Goal: Task Accomplishment & Management: Complete application form

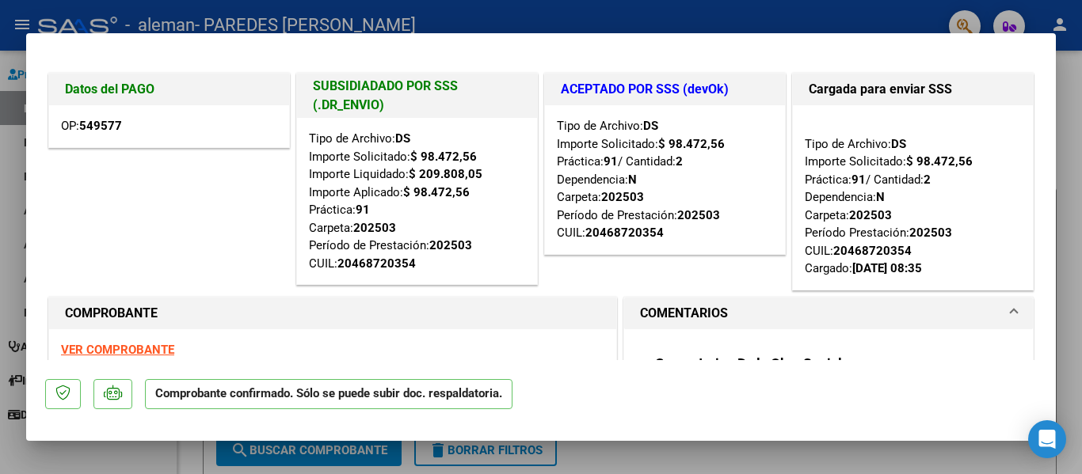
click at [1075, 200] on div at bounding box center [541, 237] width 1082 height 474
type input "$ 0,00"
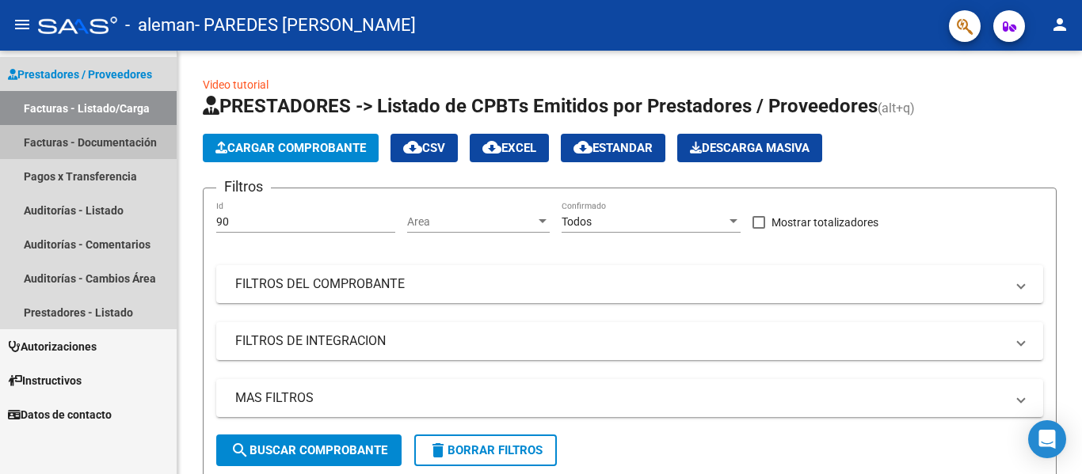
click at [87, 139] on link "Facturas - Documentación" at bounding box center [88, 142] width 177 height 34
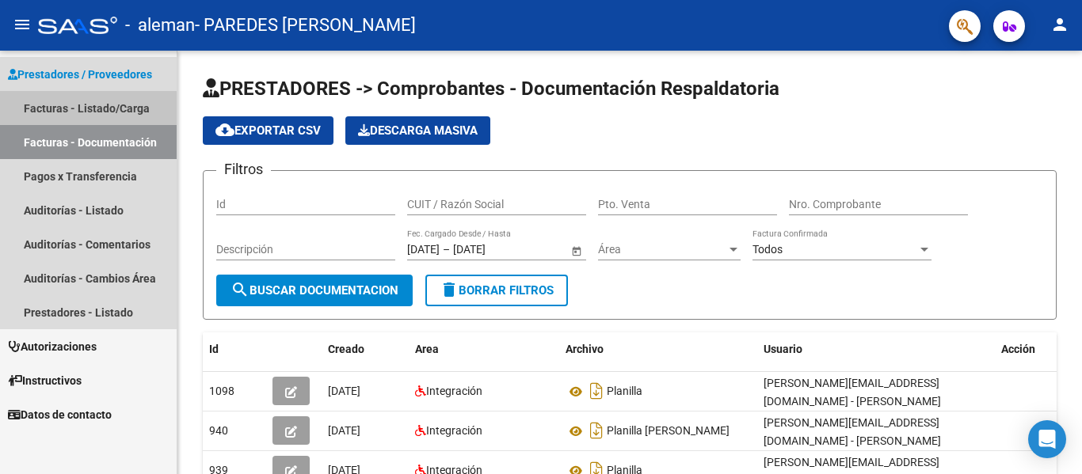
click at [83, 108] on link "Facturas - Listado/Carga" at bounding box center [88, 108] width 177 height 34
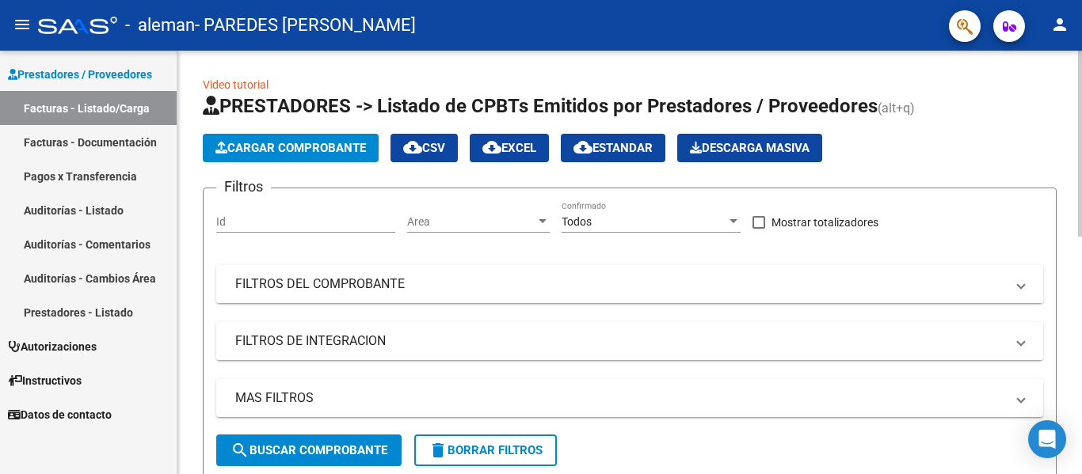
click at [312, 144] on span "Cargar Comprobante" at bounding box center [290, 148] width 150 height 14
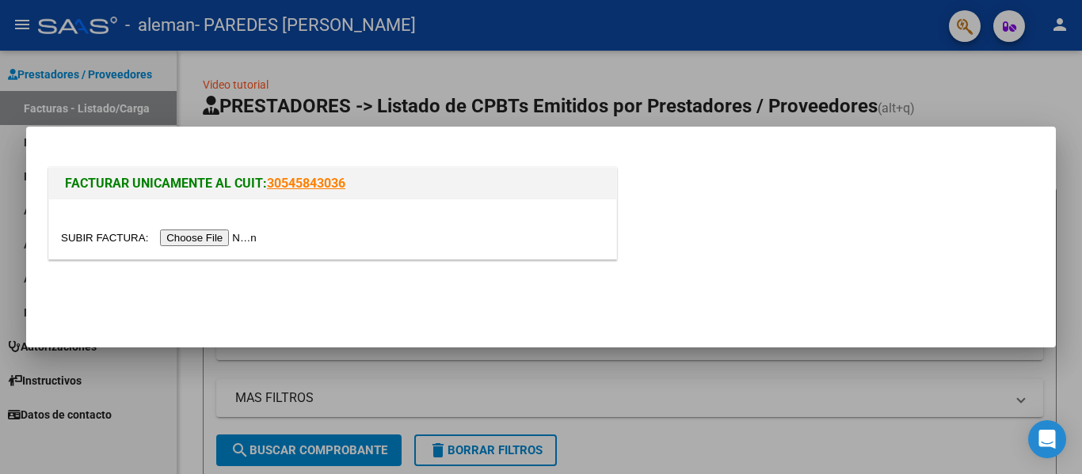
click at [230, 242] on input "file" at bounding box center [161, 238] width 200 height 17
click at [232, 234] on input "file" at bounding box center [161, 238] width 200 height 17
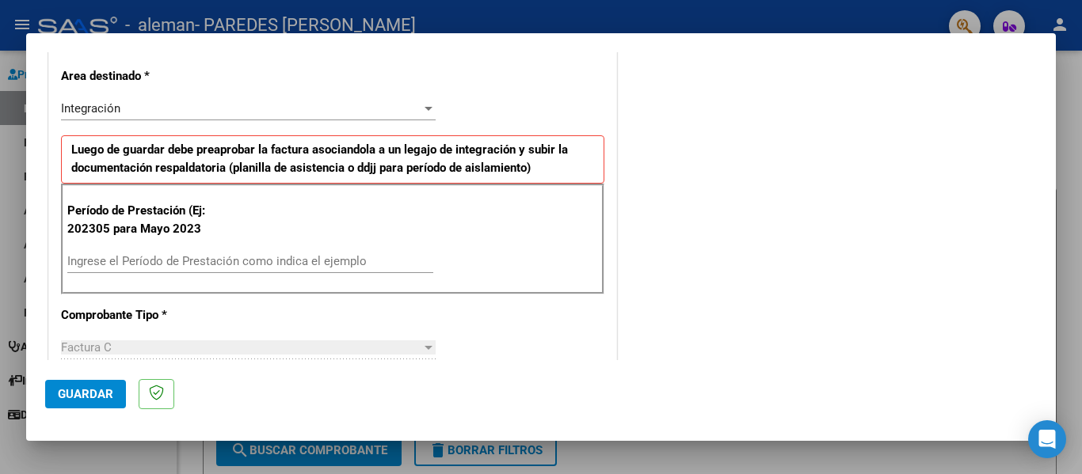
scroll to position [341, 0]
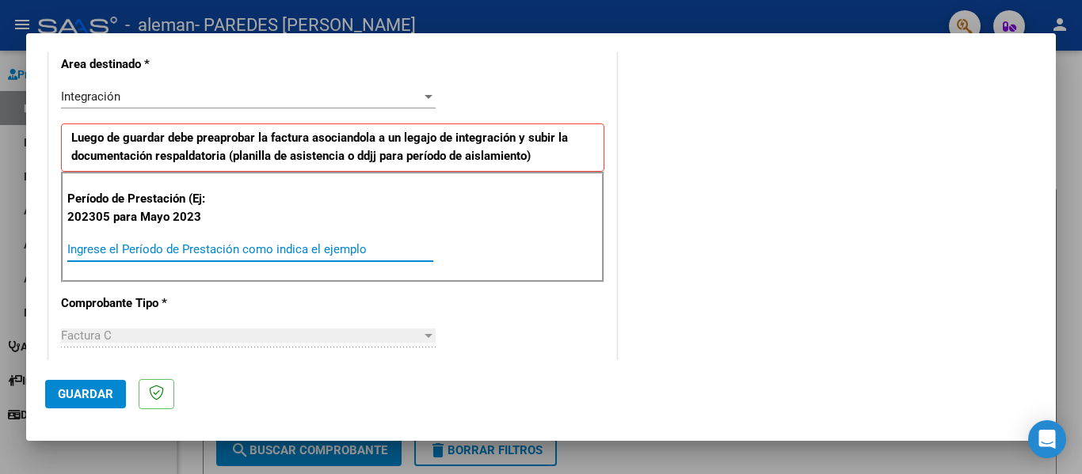
click at [89, 247] on input "Ingrese el Período de Prestación como indica el ejemplo" at bounding box center [250, 249] width 366 height 14
type input "202507"
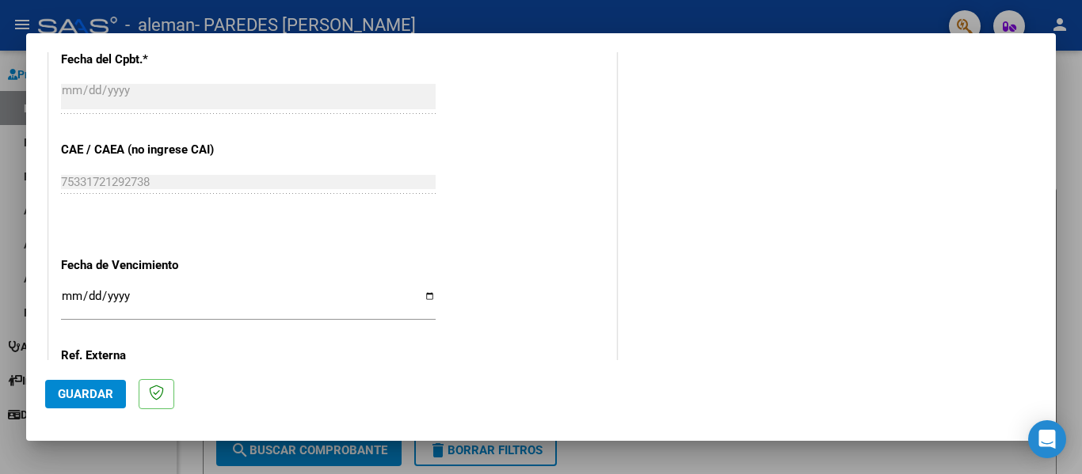
scroll to position [924, 0]
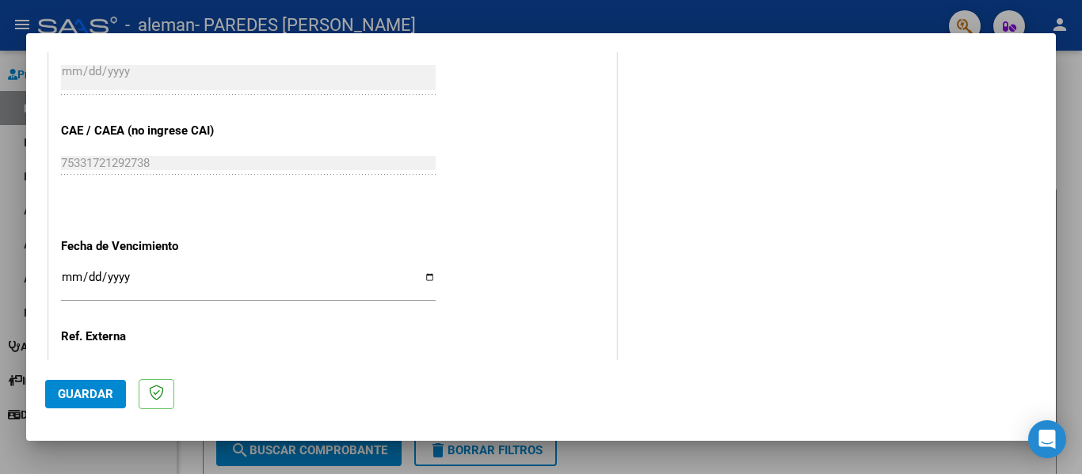
click at [428, 280] on input "Ingresar la fecha" at bounding box center [248, 283] width 375 height 25
type input "[DATE]"
click at [424, 280] on input "[DATE]" at bounding box center [248, 283] width 375 height 25
click at [1081, 265] on div at bounding box center [541, 237] width 1082 height 474
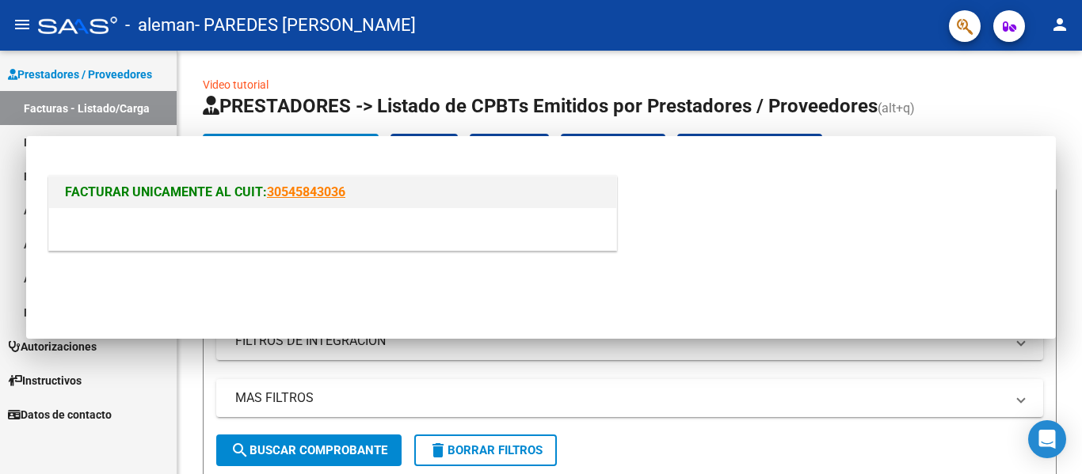
scroll to position [0, 0]
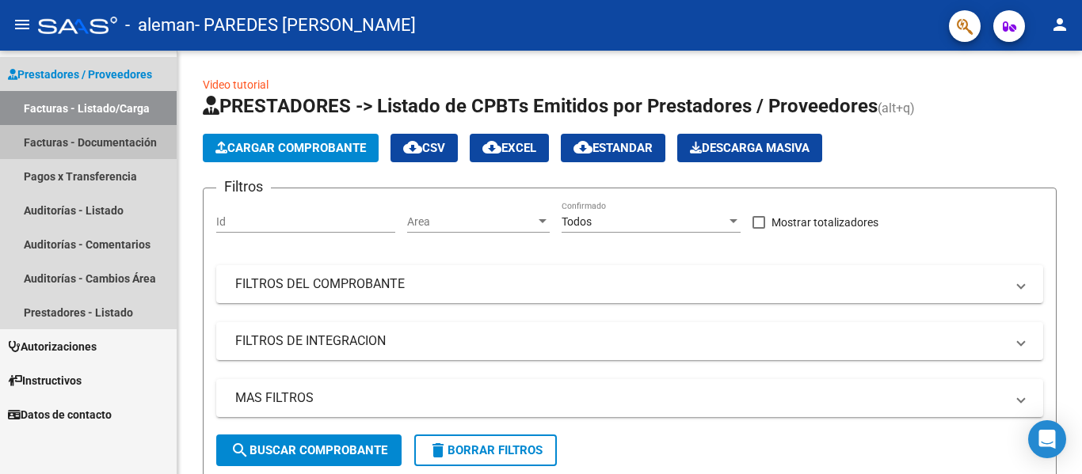
click at [84, 139] on link "Facturas - Documentación" at bounding box center [88, 142] width 177 height 34
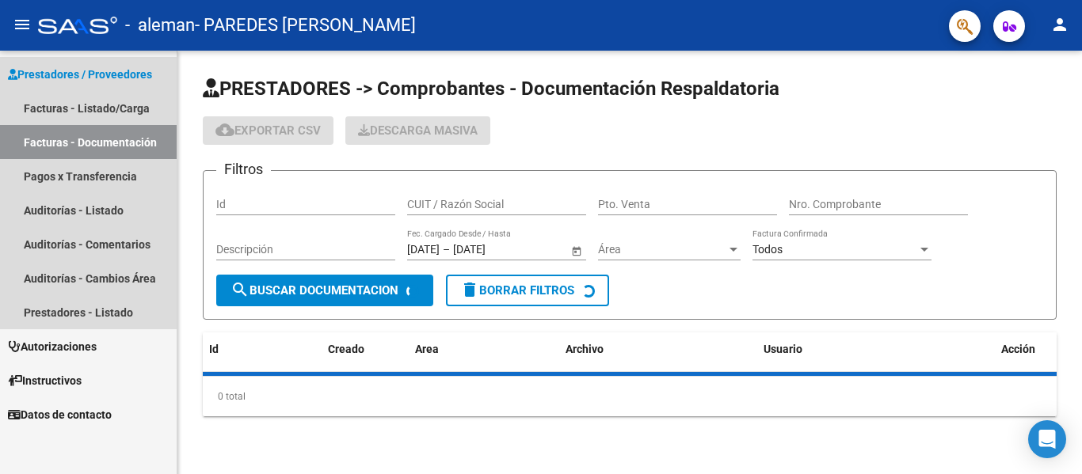
click at [84, 139] on link "Facturas - Documentación" at bounding box center [88, 142] width 177 height 34
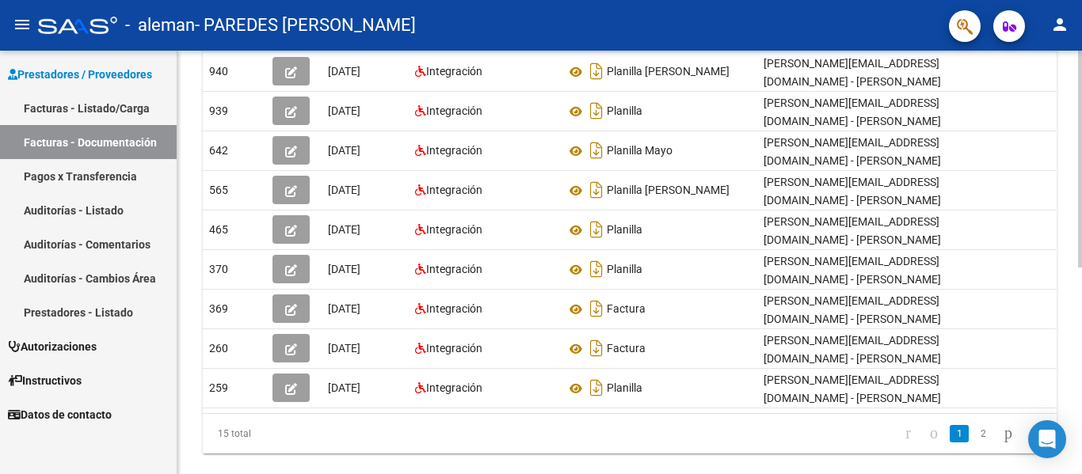
scroll to position [363, 0]
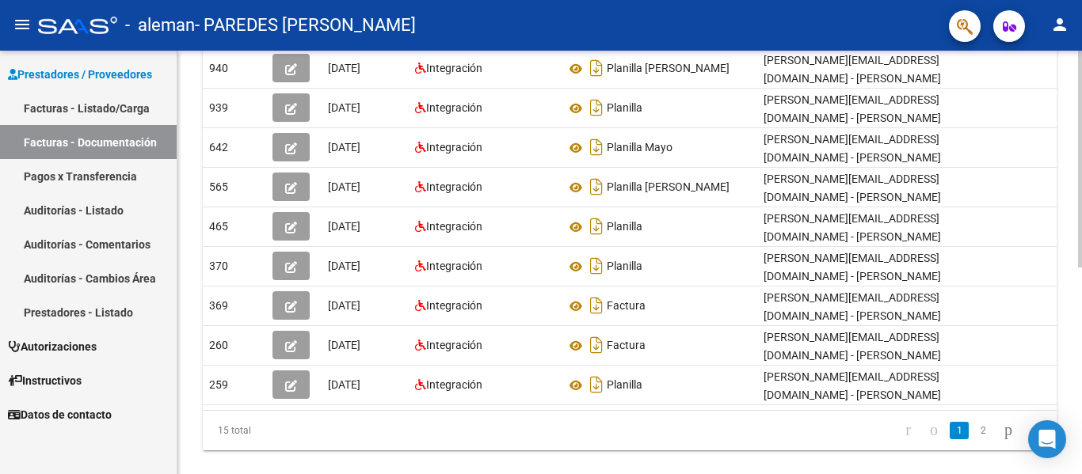
click at [1075, 310] on div "PRESTADORES -> Comprobantes - Documentación Respaldatoria cloud_download Export…" at bounding box center [631, 94] width 908 height 813
click at [973, 439] on link "2" at bounding box center [982, 430] width 19 height 17
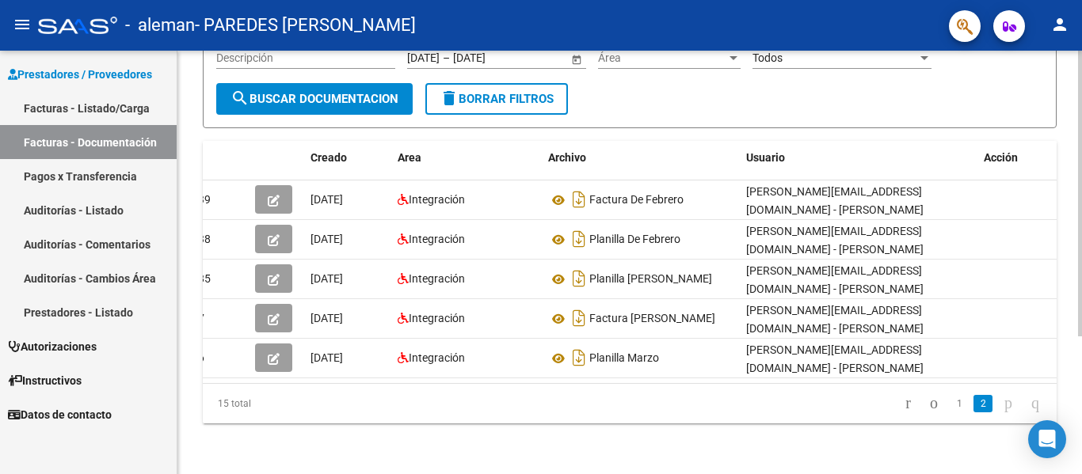
scroll to position [0, 0]
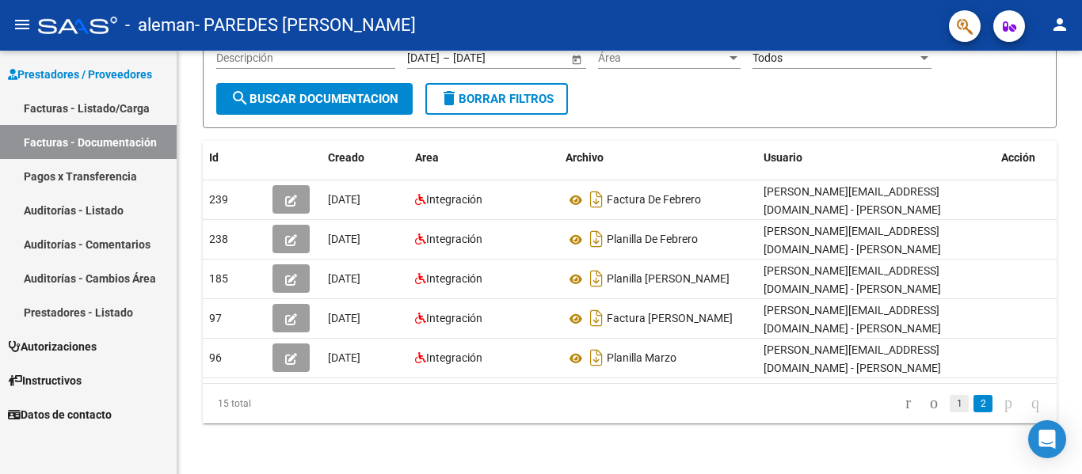
click at [949, 404] on link "1" at bounding box center [958, 403] width 19 height 17
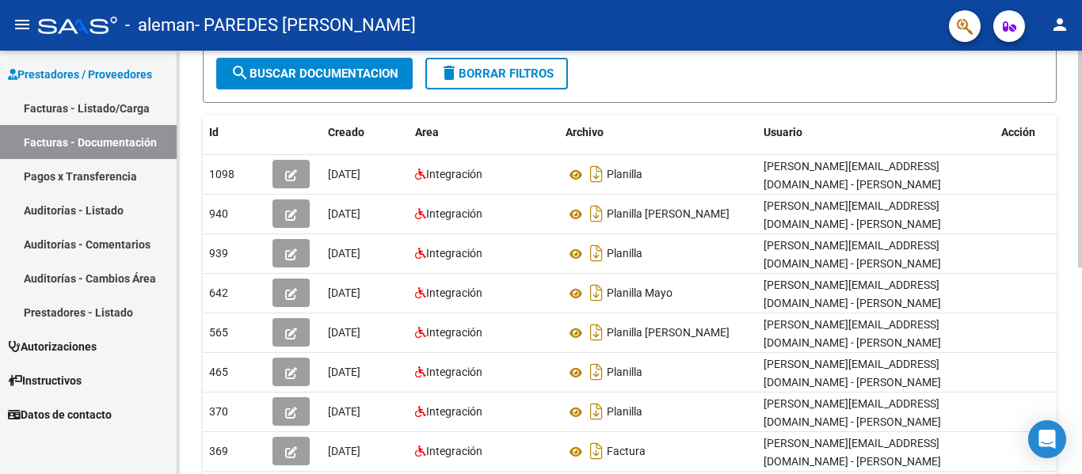
scroll to position [212, 0]
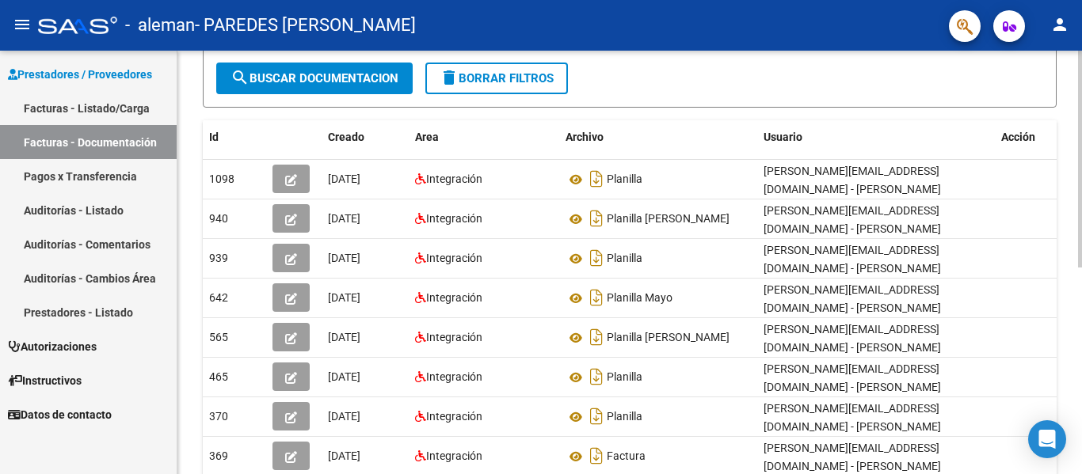
click at [1071, 177] on div "PRESTADORES -> Comprobantes - Documentación Respaldatoria cloud_download Export…" at bounding box center [631, 244] width 908 height 813
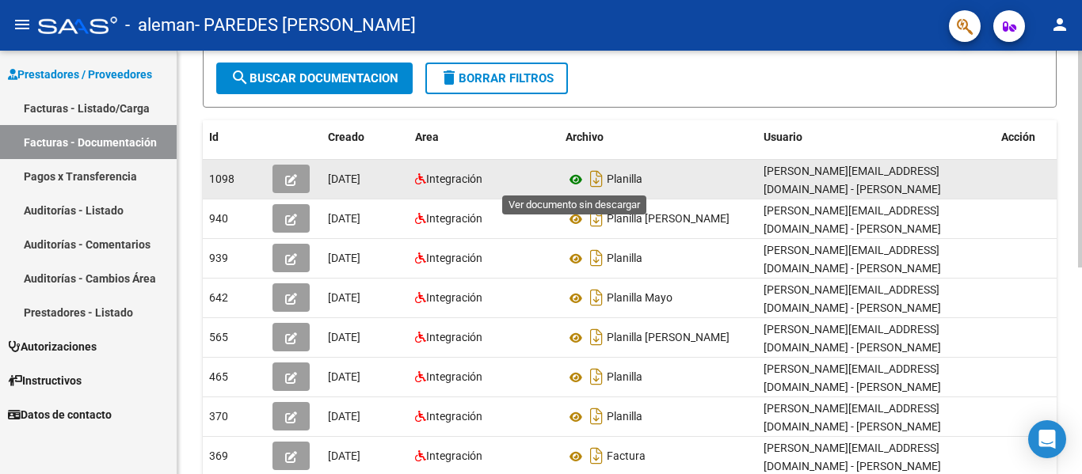
click at [578, 177] on icon at bounding box center [575, 179] width 21 height 19
click at [576, 180] on icon at bounding box center [575, 179] width 21 height 19
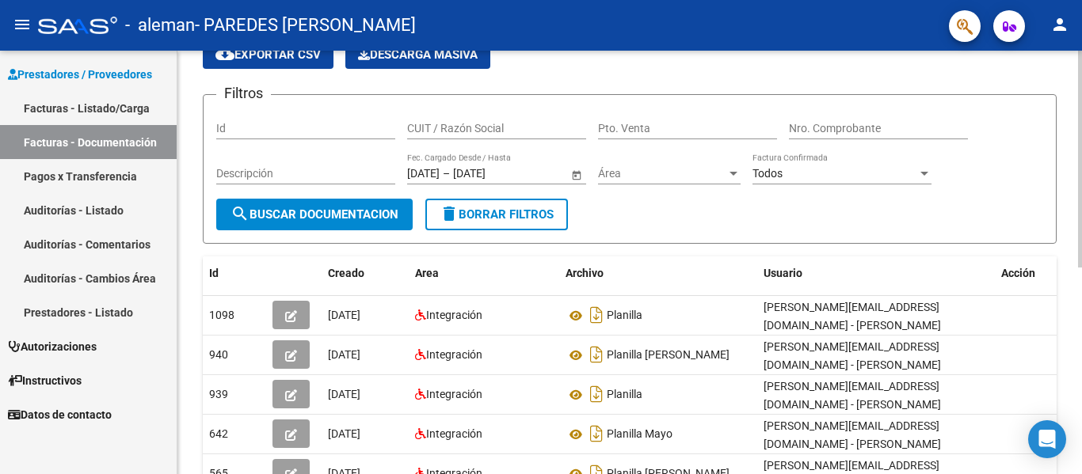
scroll to position [78, 0]
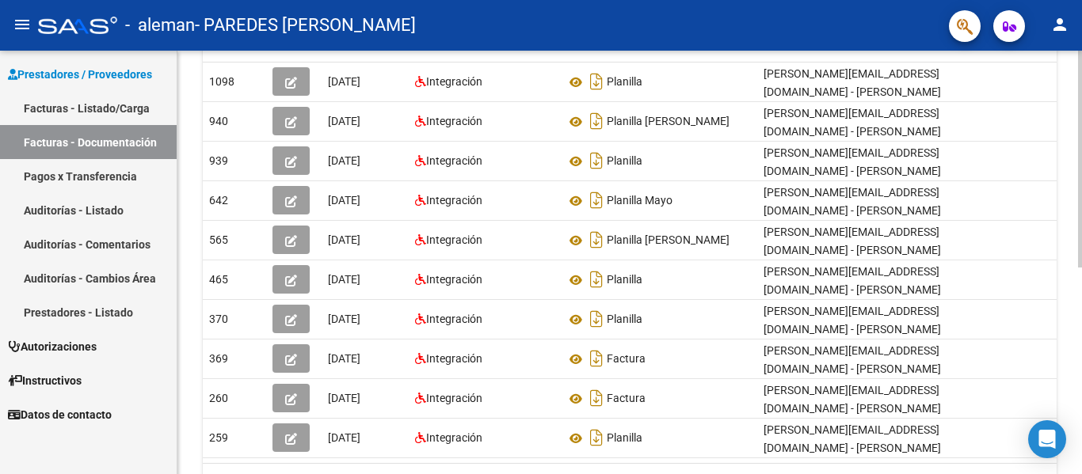
click at [1075, 263] on div "PRESTADORES -> Comprobantes - Documentación Respaldatoria cloud_download Export…" at bounding box center [631, 147] width 908 height 813
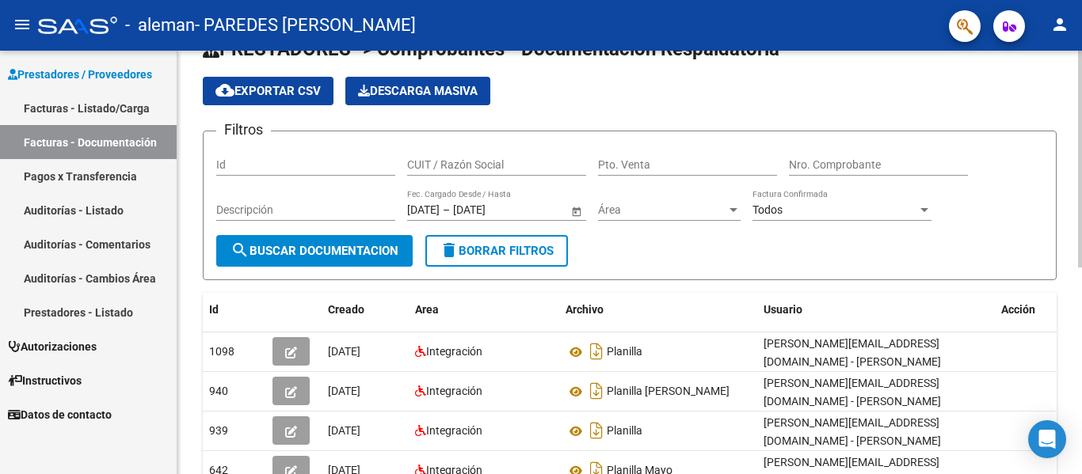
scroll to position [0, 0]
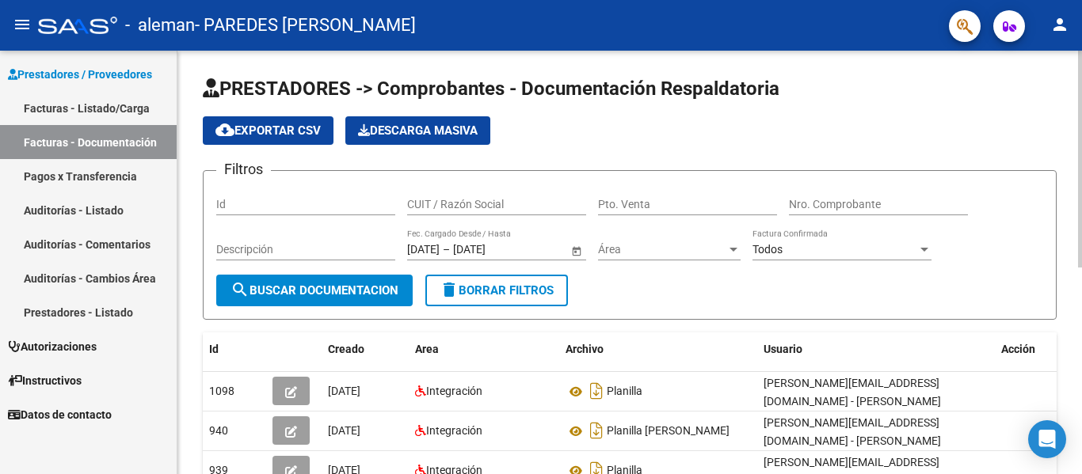
click at [1070, 193] on div "PRESTADORES -> Comprobantes - Documentación Respaldatoria cloud_download Export…" at bounding box center [631, 457] width 908 height 813
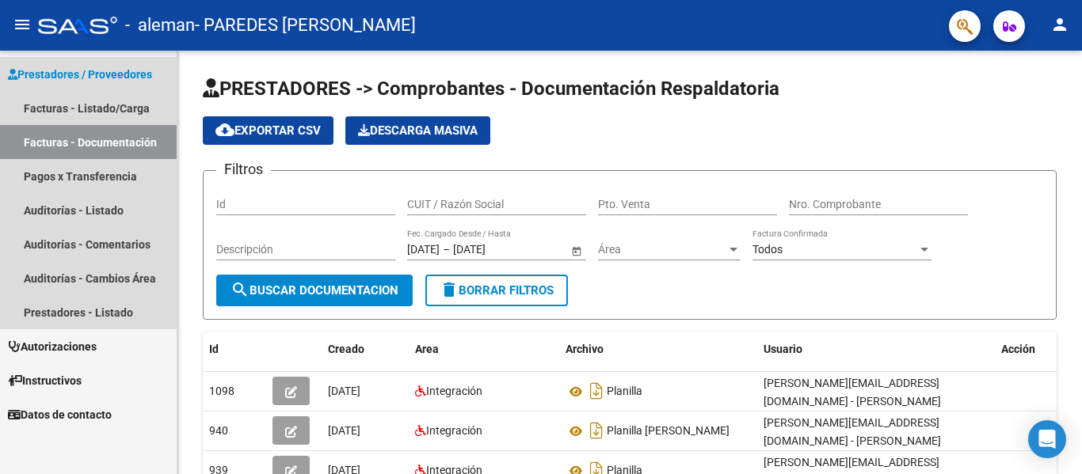
click at [69, 143] on link "Facturas - Documentación" at bounding box center [88, 142] width 177 height 34
click at [77, 107] on link "Facturas - Listado/Carga" at bounding box center [88, 108] width 177 height 34
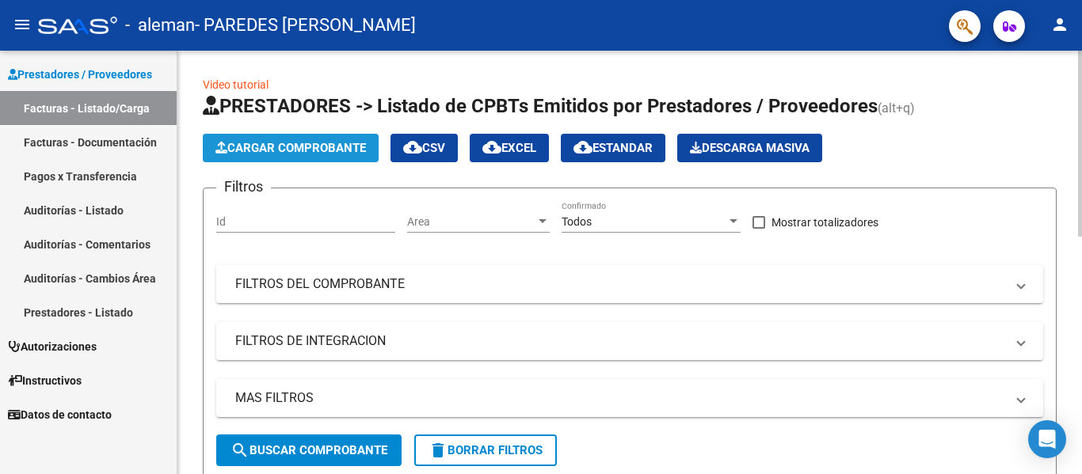
click at [281, 145] on span "Cargar Comprobante" at bounding box center [290, 148] width 150 height 14
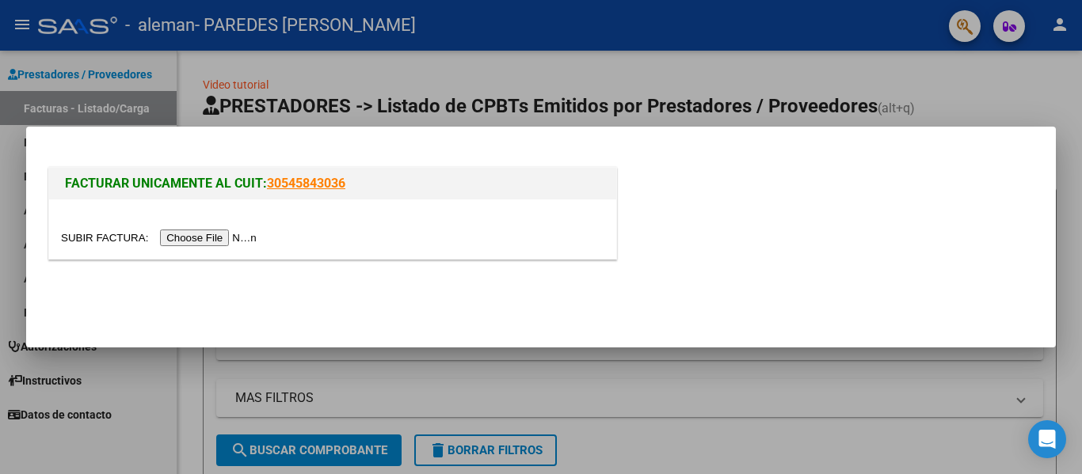
click at [248, 238] on input "file" at bounding box center [161, 238] width 200 height 17
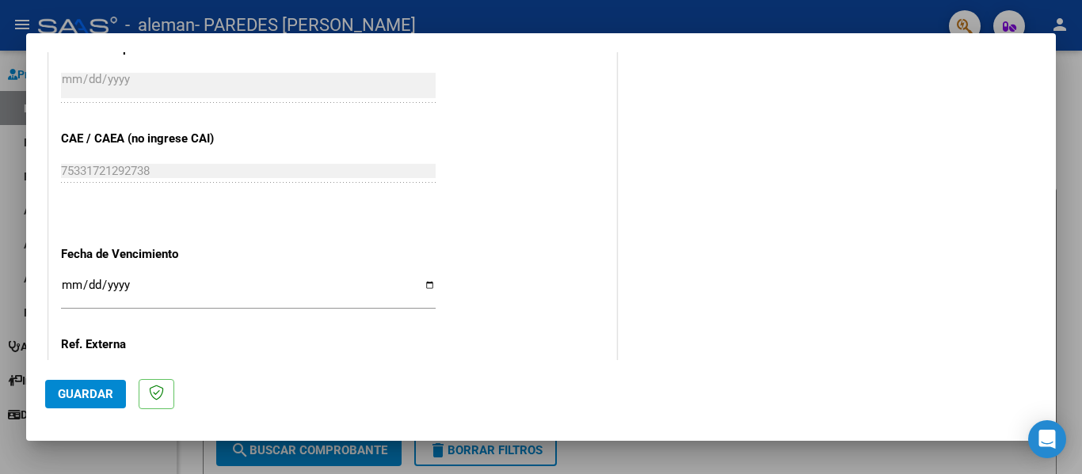
scroll to position [924, 0]
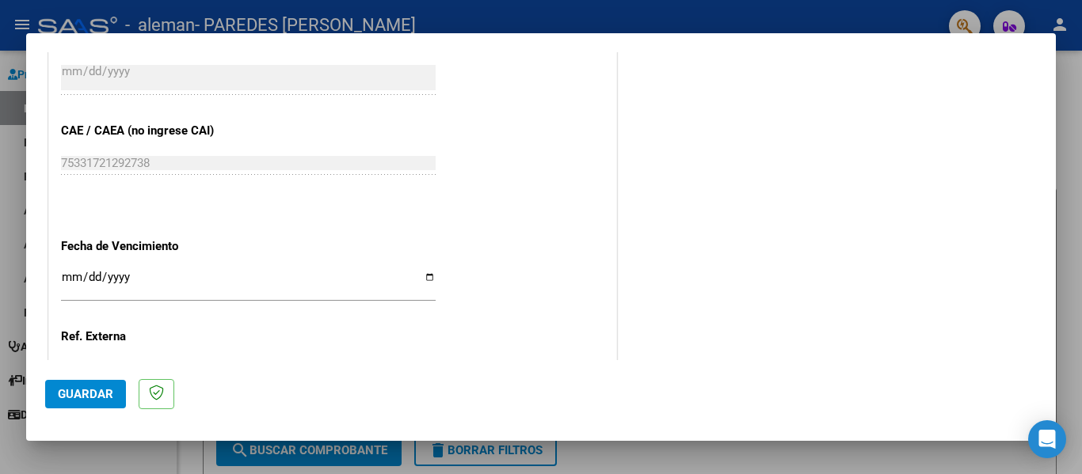
click at [425, 272] on input "Ingresar la fecha" at bounding box center [248, 283] width 375 height 25
type input "[DATE]"
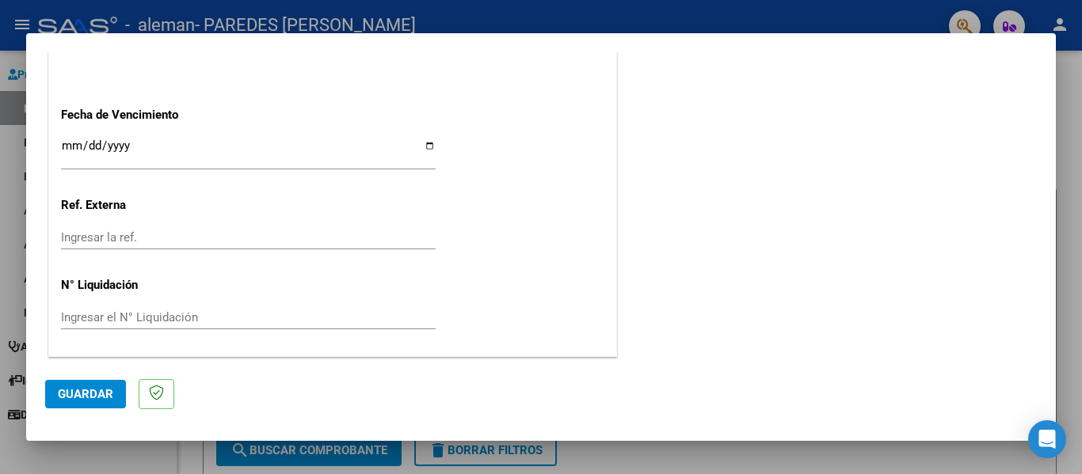
click at [88, 392] on span "Guardar" at bounding box center [85, 394] width 55 height 14
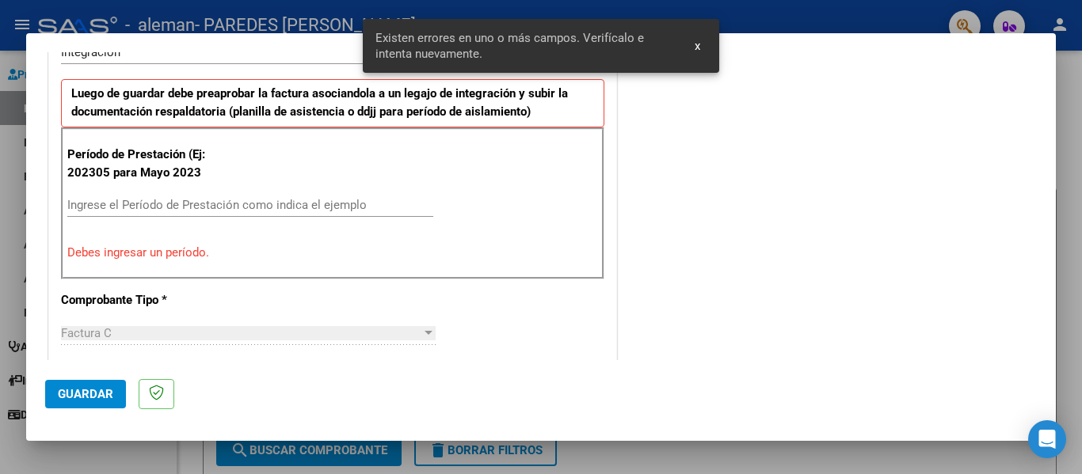
scroll to position [367, 0]
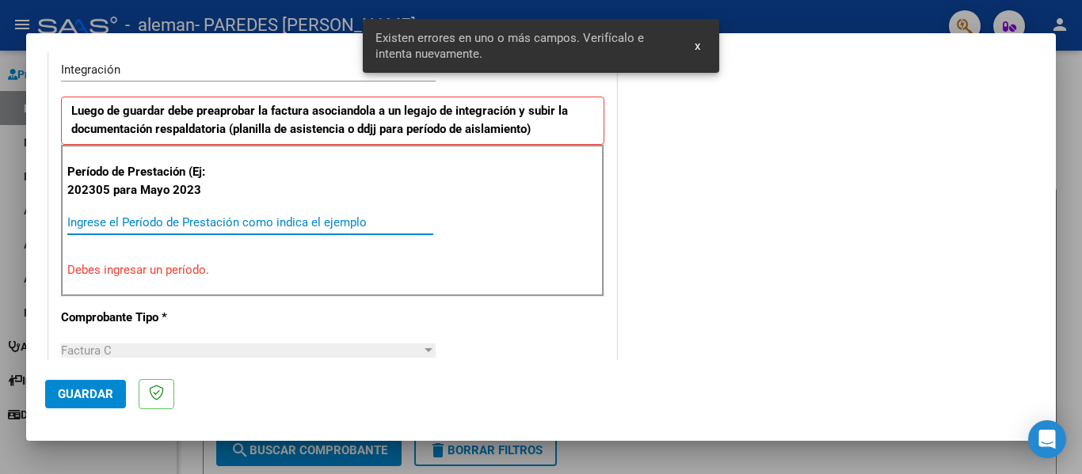
click at [115, 219] on input "Ingrese el Período de Prestación como indica el ejemplo" at bounding box center [250, 222] width 366 height 14
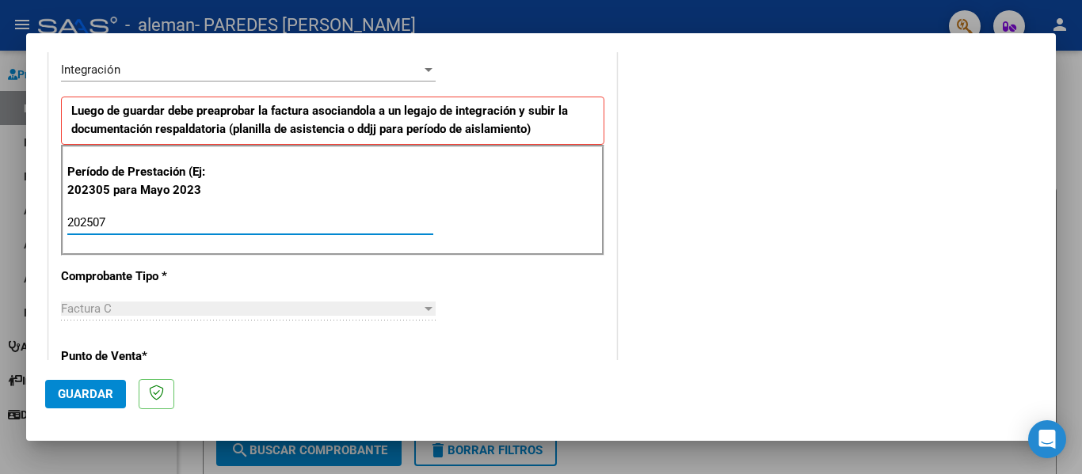
type input "202507"
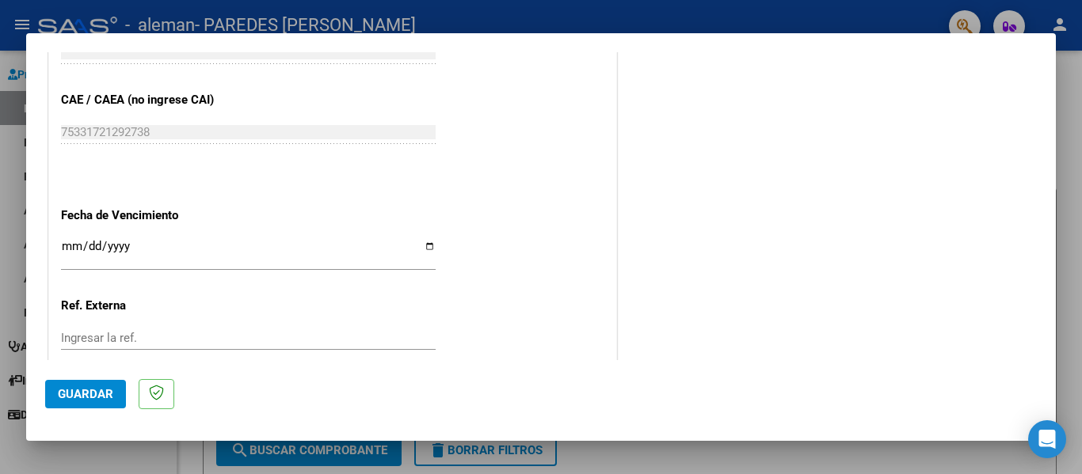
scroll to position [978, 0]
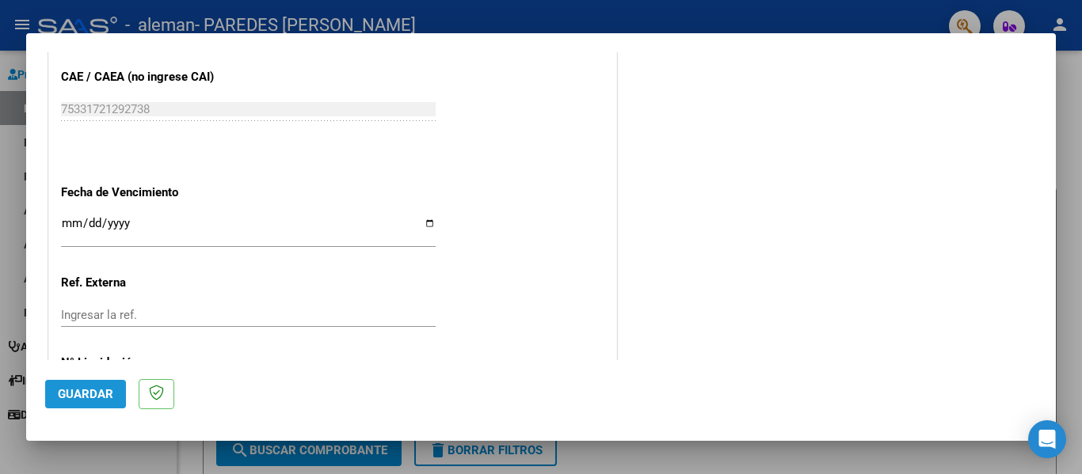
click at [100, 391] on span "Guardar" at bounding box center [85, 394] width 55 height 14
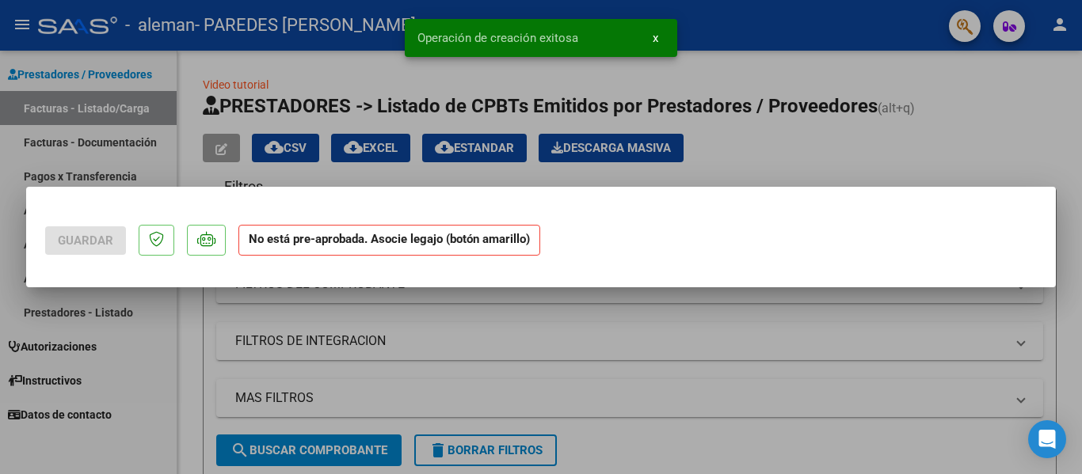
scroll to position [0, 0]
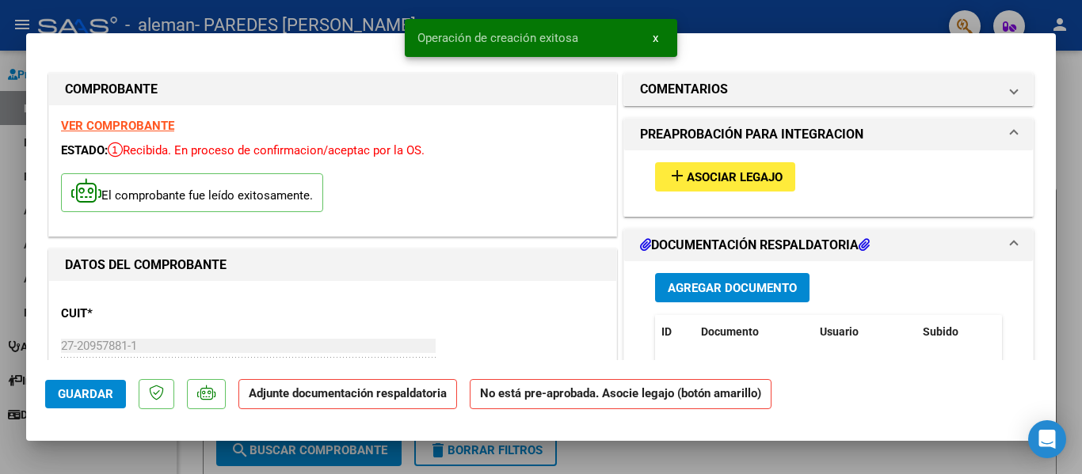
click at [726, 175] on span "Asociar Legajo" at bounding box center [735, 177] width 96 height 14
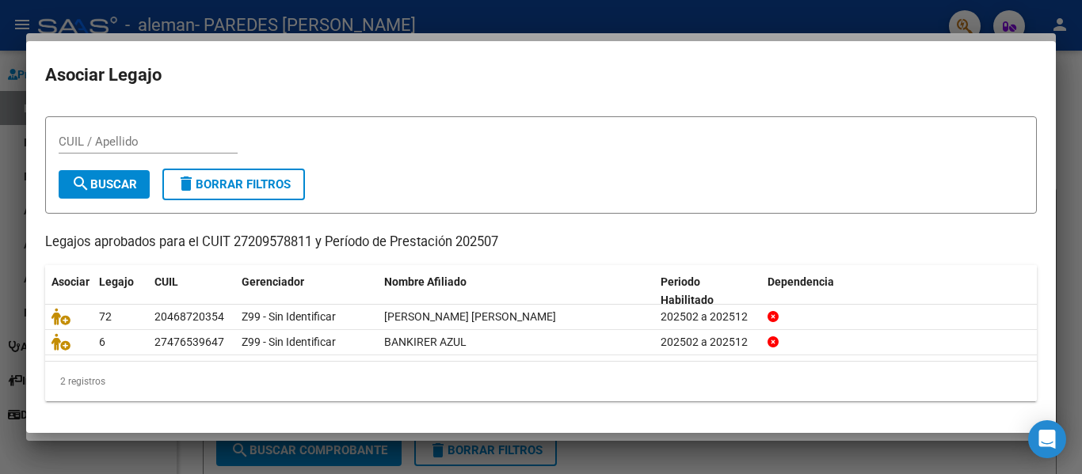
scroll to position [30, 0]
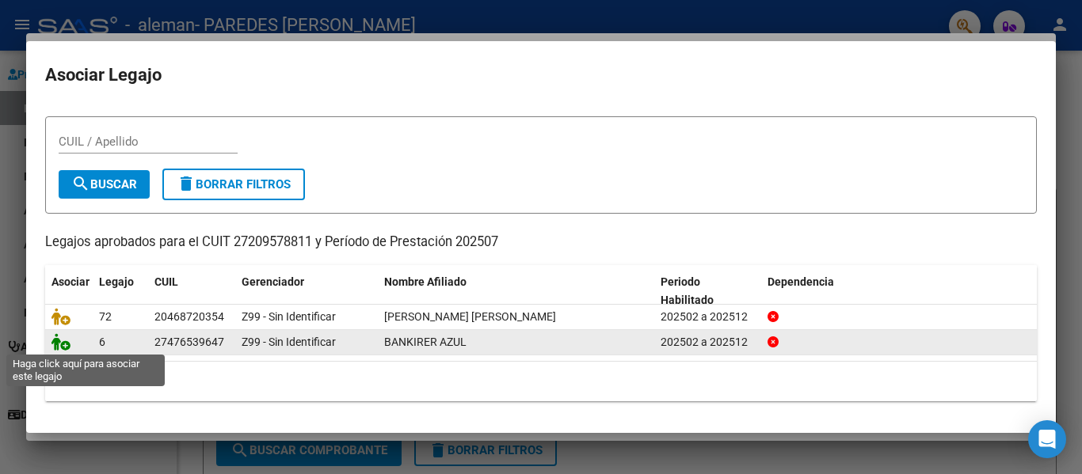
click at [63, 345] on icon at bounding box center [60, 341] width 19 height 17
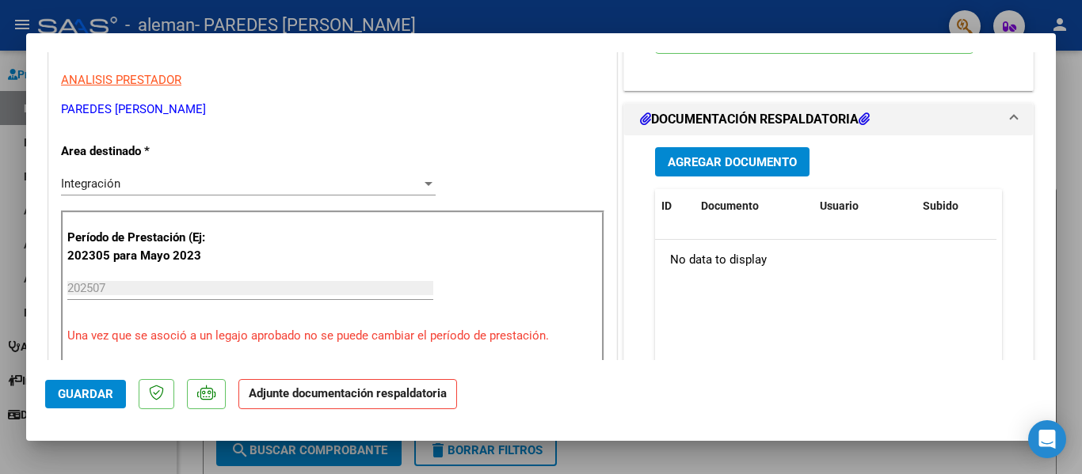
scroll to position [322, 0]
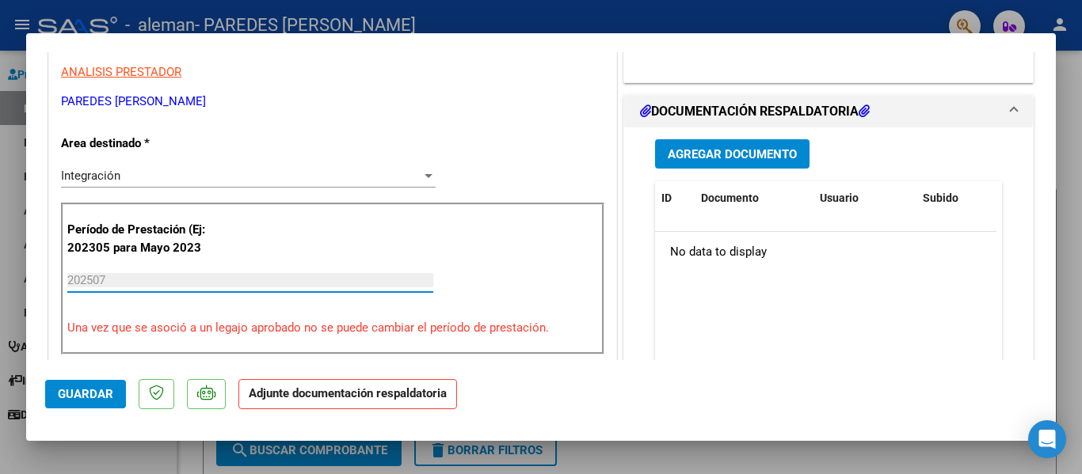
click at [94, 278] on input "202507" at bounding box center [250, 280] width 366 height 14
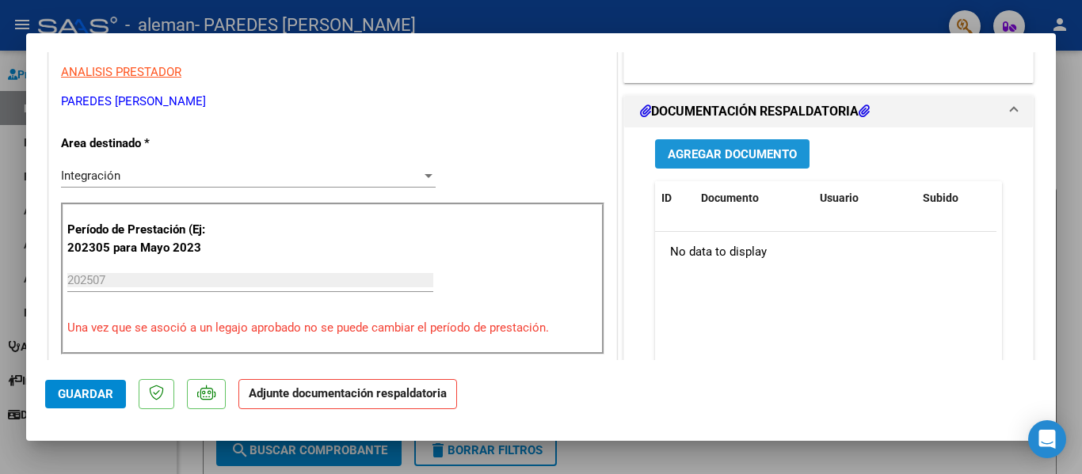
click at [736, 156] on span "Agregar Documento" at bounding box center [732, 154] width 129 height 14
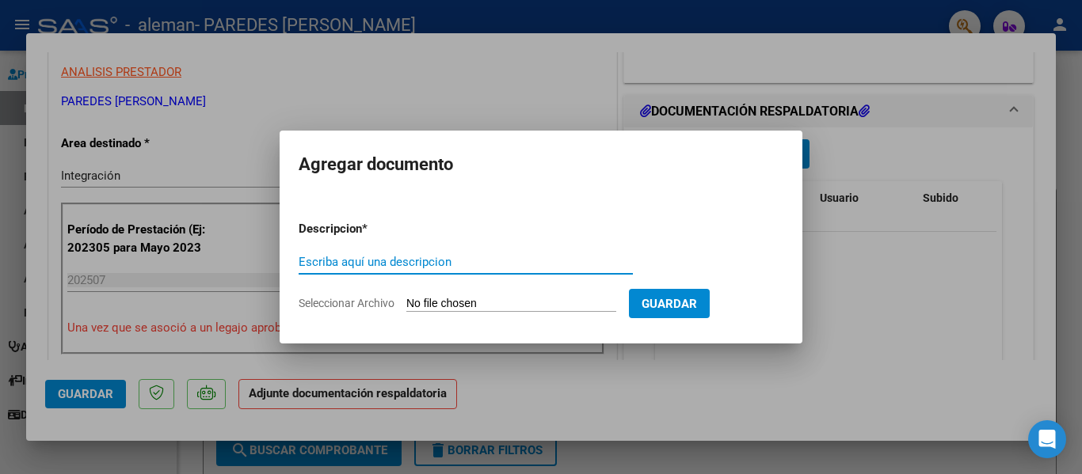
click at [529, 306] on input "Seleccionar Archivo" at bounding box center [511, 304] width 210 height 15
type input "C:\fakepath\Planilla Azul B. 2025.pdf"
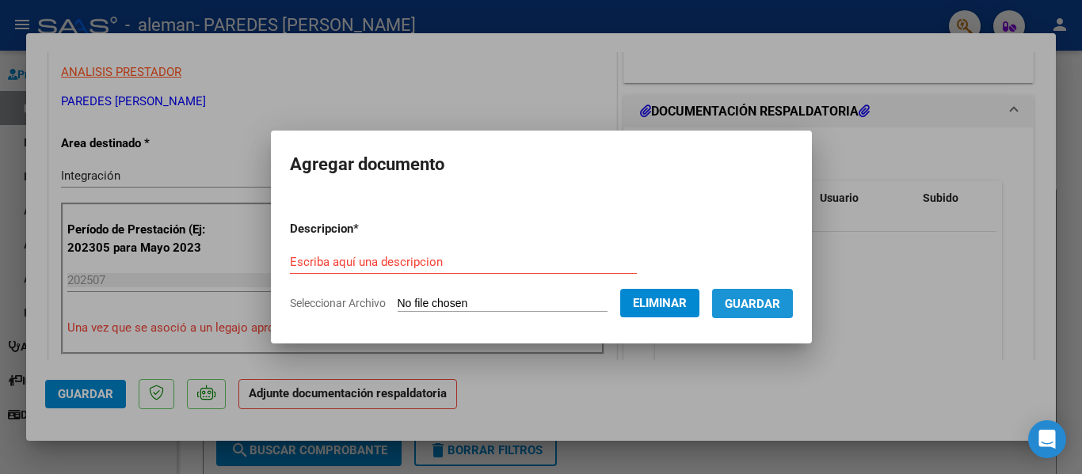
click at [758, 299] on span "Guardar" at bounding box center [752, 304] width 55 height 14
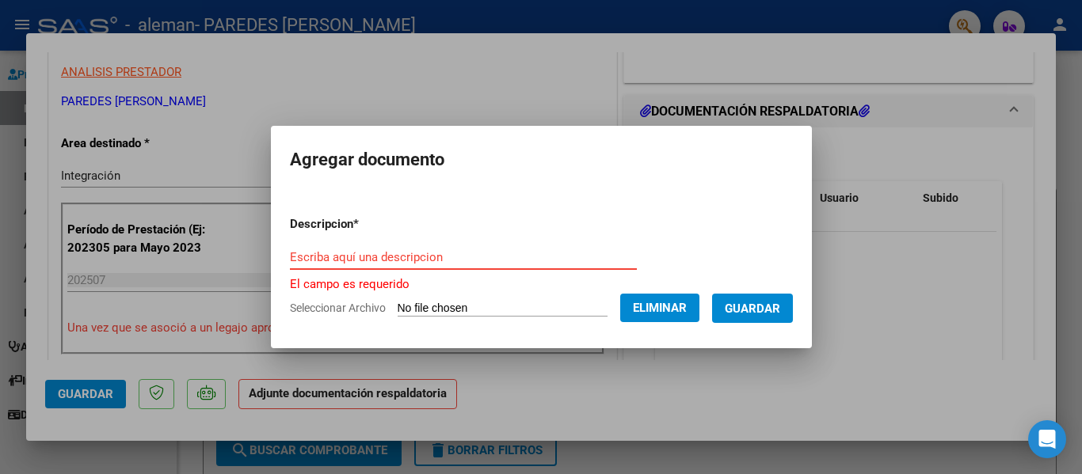
click at [302, 258] on input "Escriba aquí una descripcion" at bounding box center [463, 257] width 347 height 14
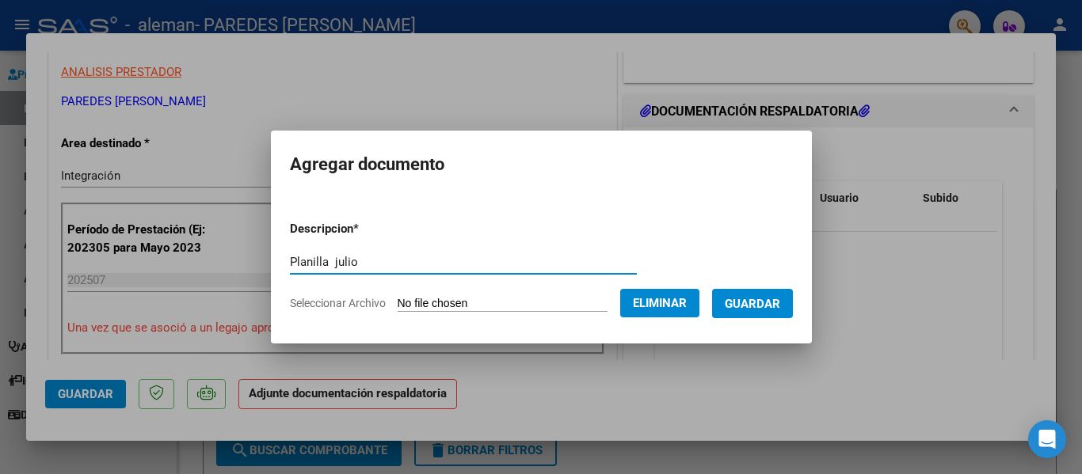
type input "Planilla julio"
click at [769, 300] on span "Guardar" at bounding box center [752, 304] width 55 height 14
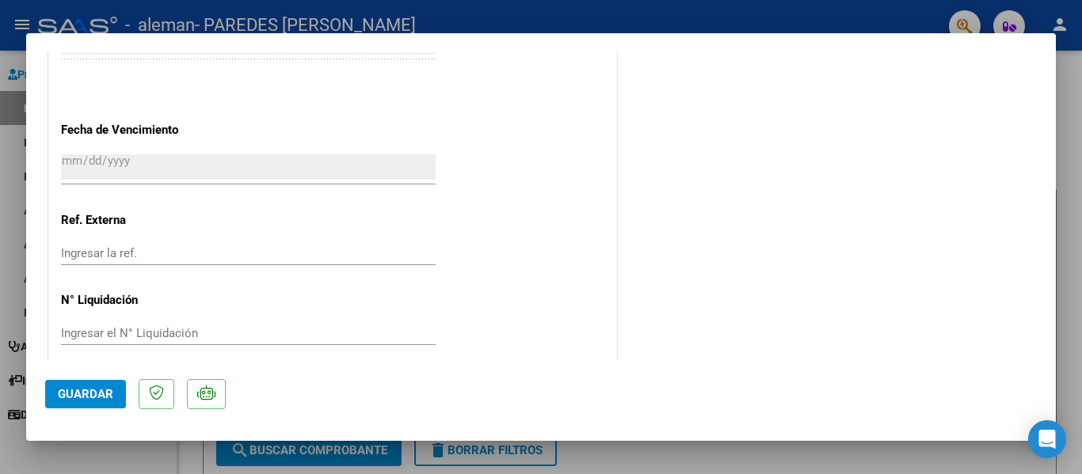
scroll to position [1109, 0]
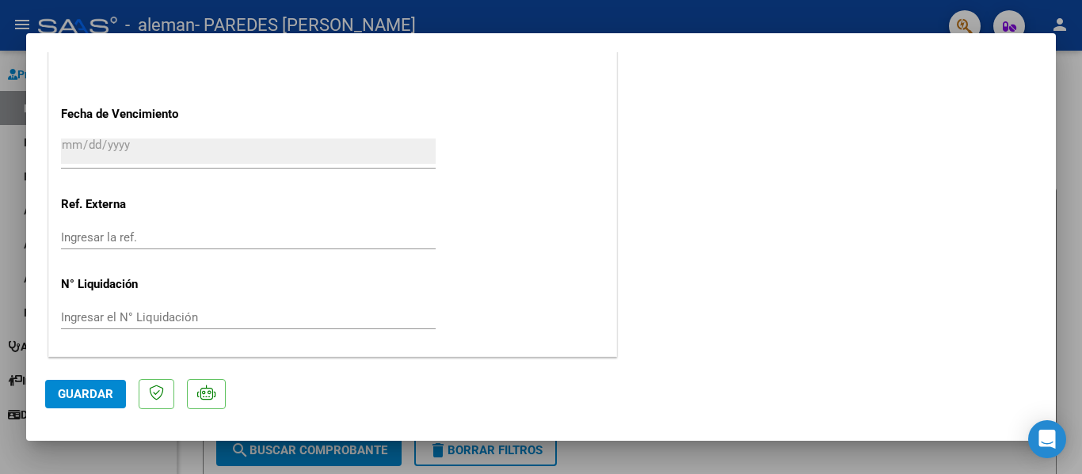
click at [89, 390] on span "Guardar" at bounding box center [85, 394] width 55 height 14
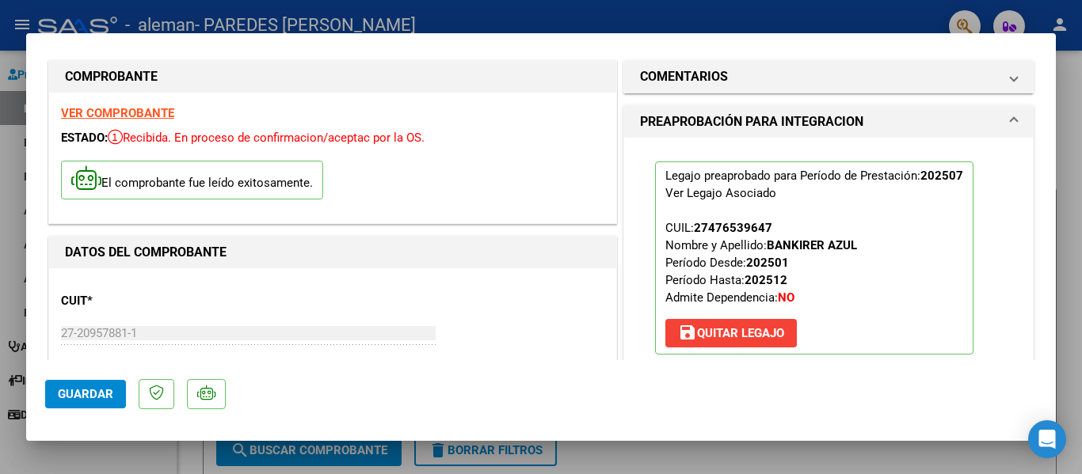
scroll to position [0, 0]
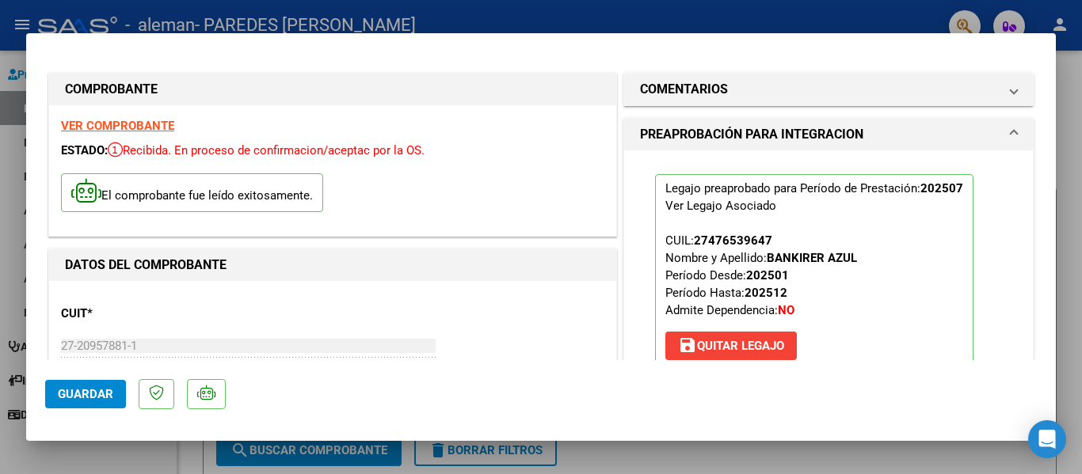
click at [1074, 179] on div at bounding box center [541, 237] width 1082 height 474
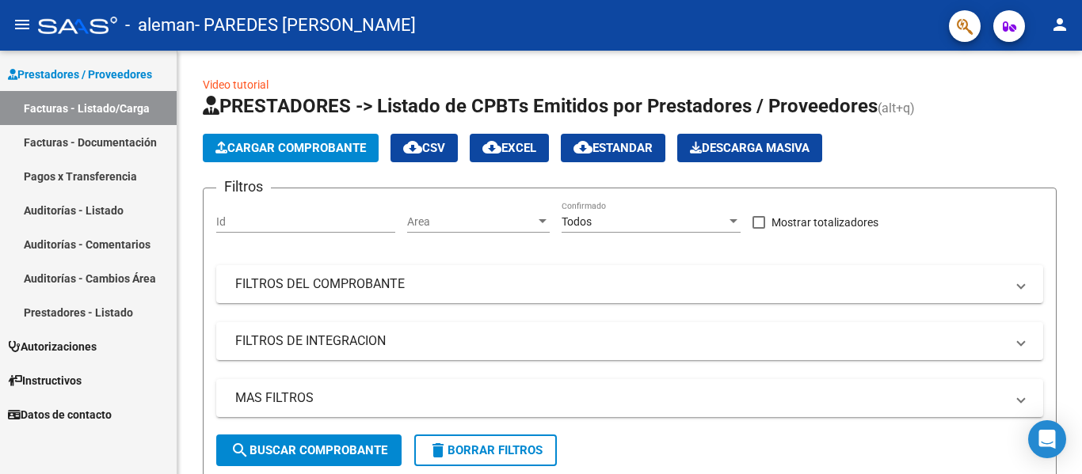
click at [74, 139] on link "Facturas - Documentación" at bounding box center [88, 142] width 177 height 34
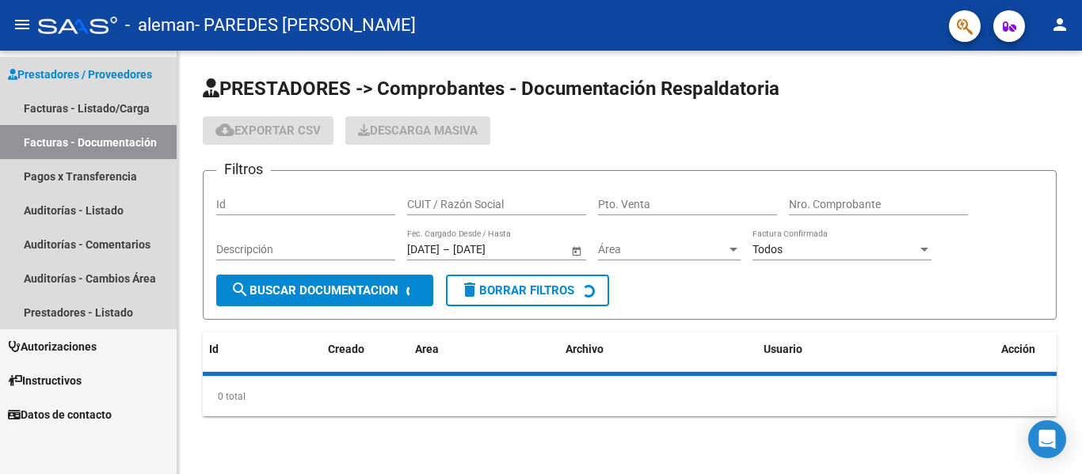
click at [74, 139] on link "Facturas - Documentación" at bounding box center [88, 142] width 177 height 34
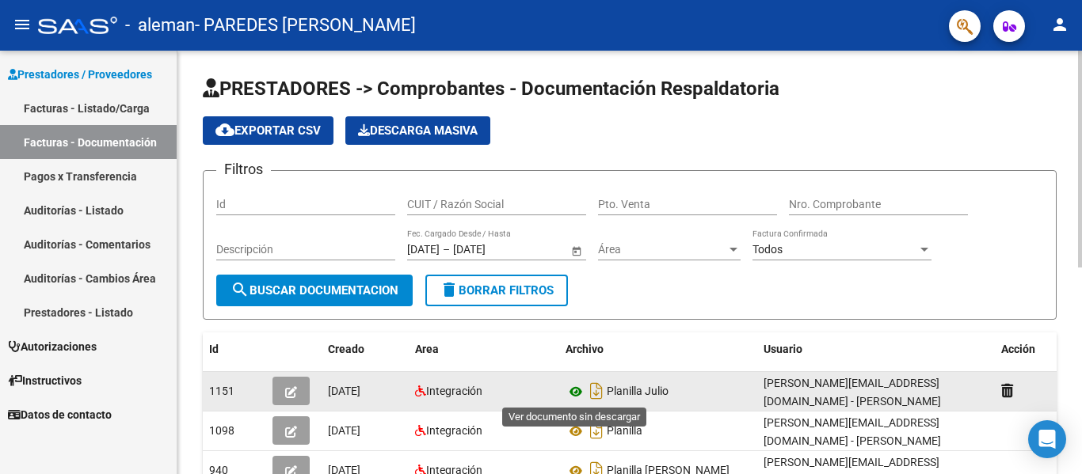
click at [570, 394] on icon at bounding box center [575, 391] width 21 height 19
